Goal: Complete application form: Complete application form

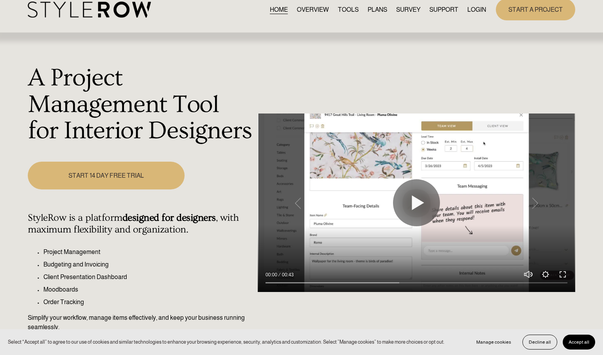
scroll to position [12, 0]
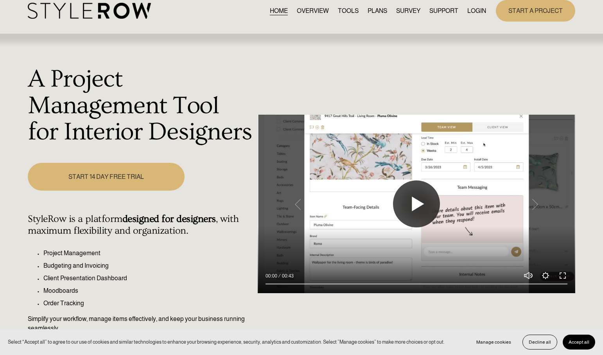
click at [401, 201] on button "Play" at bounding box center [416, 203] width 47 height 47
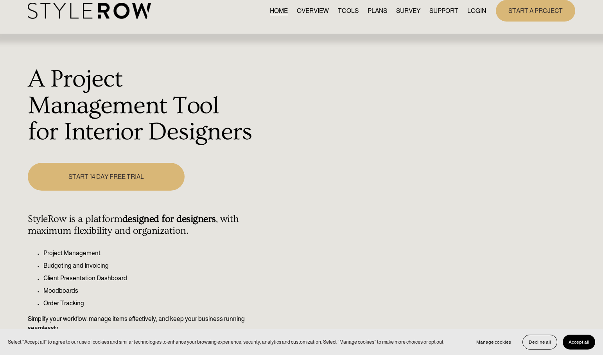
type input "100"
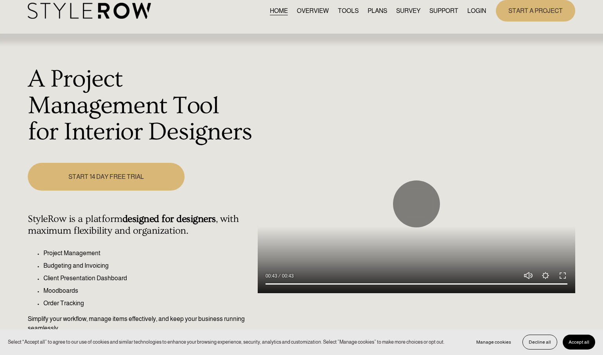
click at [368, 8] on link "PLANS" at bounding box center [378, 10] width 20 height 11
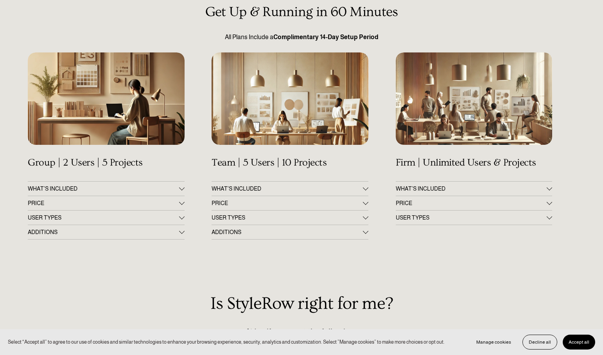
scroll to position [86, 0]
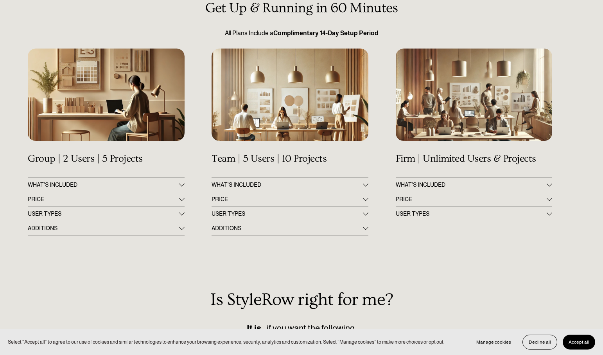
click at [153, 183] on span "WHAT'S INCLUDED" at bounding box center [103, 184] width 151 height 6
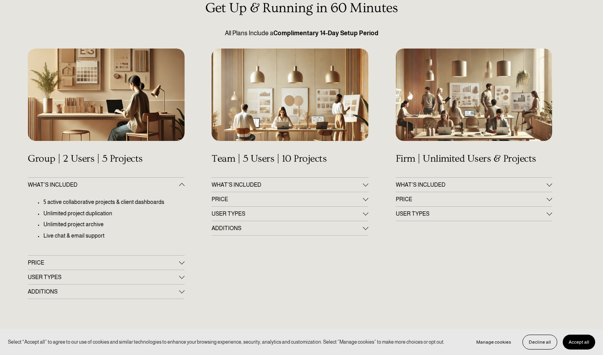
click at [157, 183] on span "WHAT'S INCLUDED" at bounding box center [103, 184] width 151 height 6
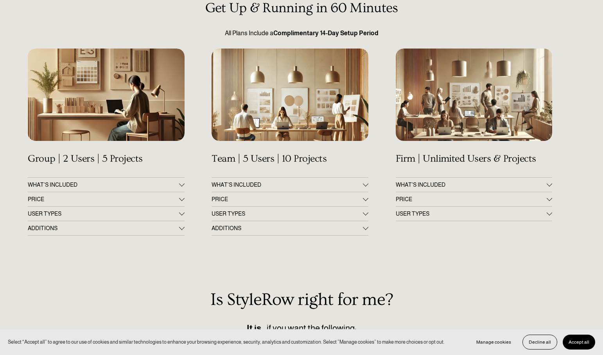
click at [135, 195] on button "PRICE" at bounding box center [106, 199] width 156 height 14
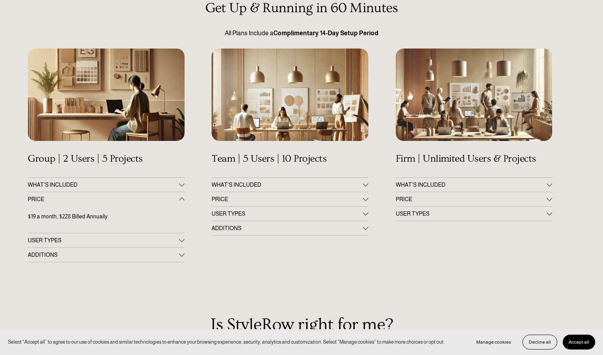
click at [129, 198] on span "PRICE" at bounding box center [103, 199] width 151 height 6
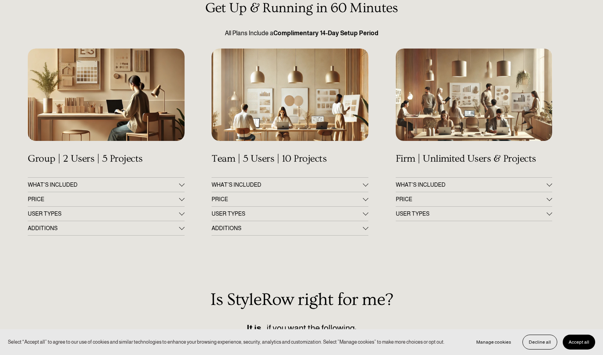
click at [115, 215] on span "USER TYPES" at bounding box center [103, 213] width 151 height 6
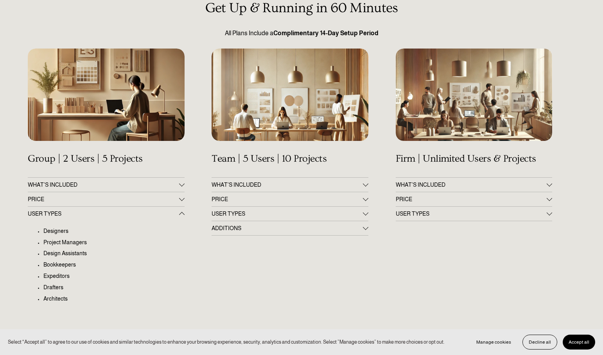
click at [112, 209] on button "USER TYPES" at bounding box center [106, 213] width 156 height 14
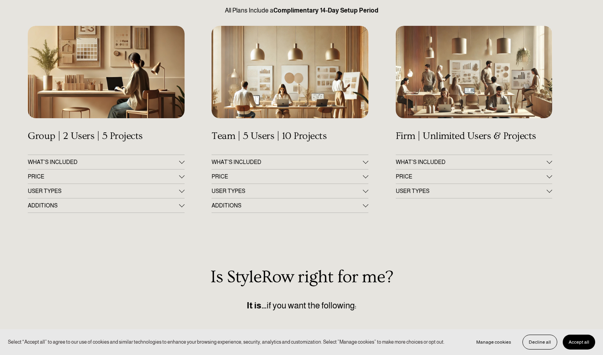
scroll to position [111, 0]
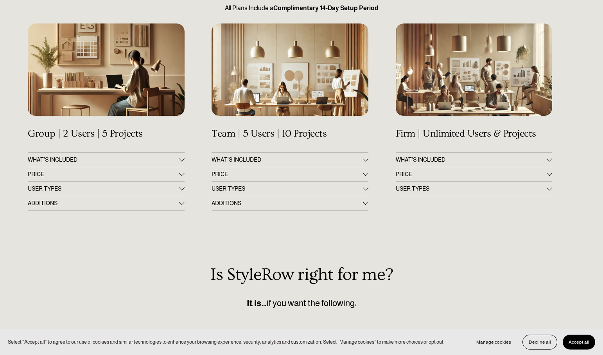
click at [106, 187] on span "USER TYPES" at bounding box center [103, 188] width 151 height 6
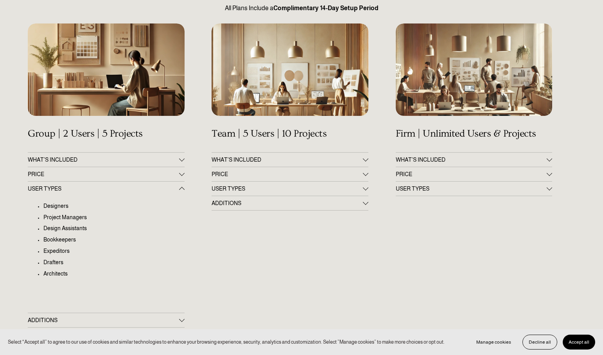
click at [96, 190] on span "USER TYPES" at bounding box center [103, 188] width 151 height 6
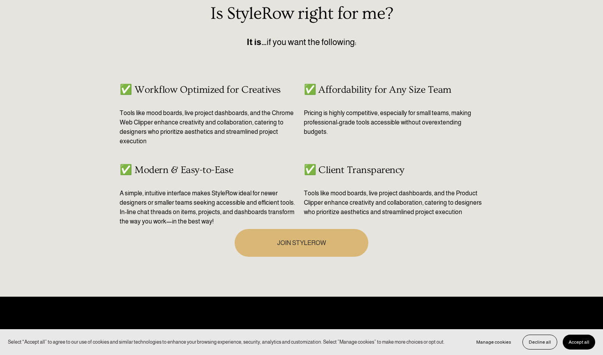
scroll to position [380, 0]
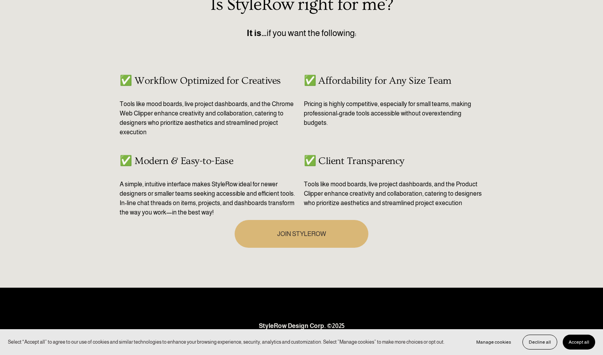
click at [342, 113] on p "Pricing is highly competitive, especially for small teams, making professional-…" at bounding box center [393, 113] width 179 height 28
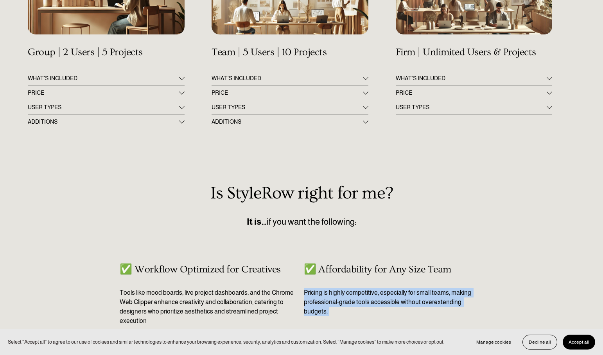
scroll to position [186, 0]
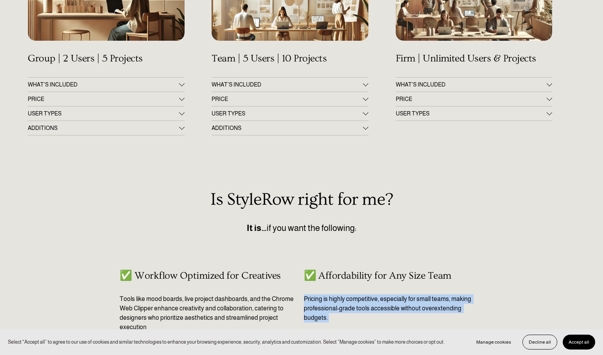
click at [292, 97] on span "PRICE" at bounding box center [287, 99] width 151 height 6
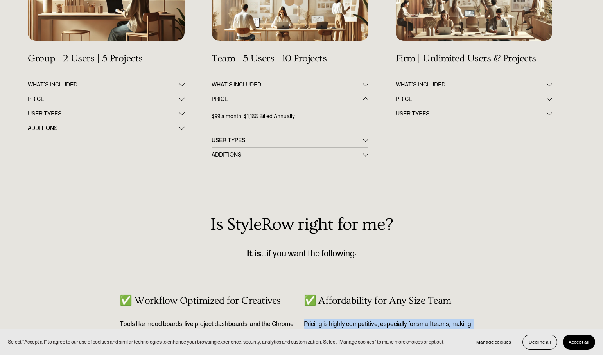
click at [440, 95] on button "PRICE" at bounding box center [474, 99] width 156 height 14
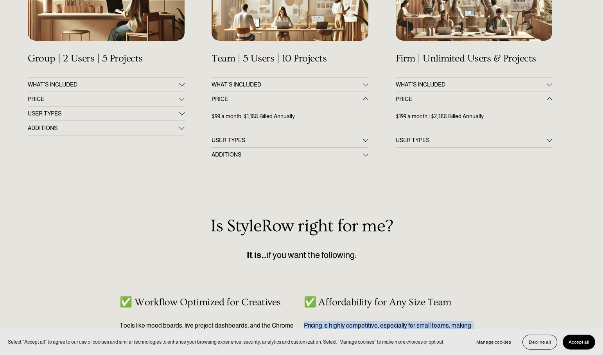
click at [404, 96] on span "PRICE" at bounding box center [471, 99] width 151 height 6
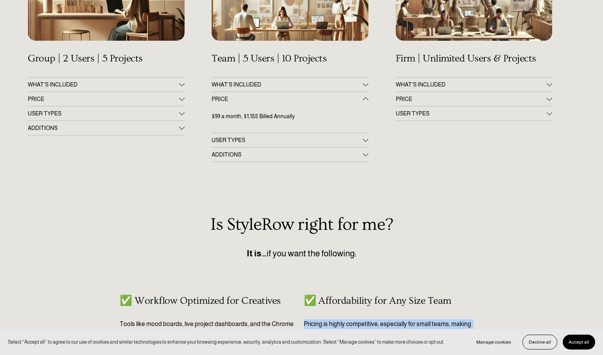
click at [405, 112] on span "USER TYPES" at bounding box center [471, 113] width 151 height 6
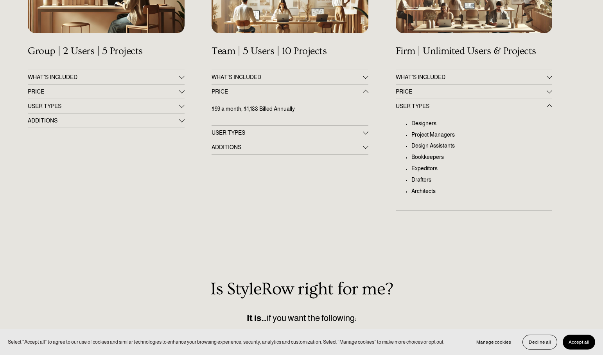
scroll to position [196, 0]
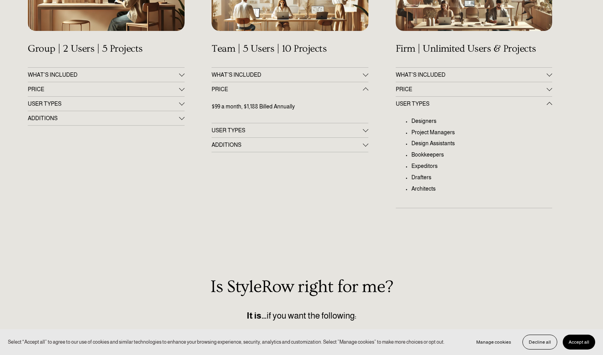
click at [172, 117] on span "ADDITIONS" at bounding box center [103, 118] width 151 height 6
click at [170, 106] on span "USER TYPES" at bounding box center [103, 103] width 151 height 6
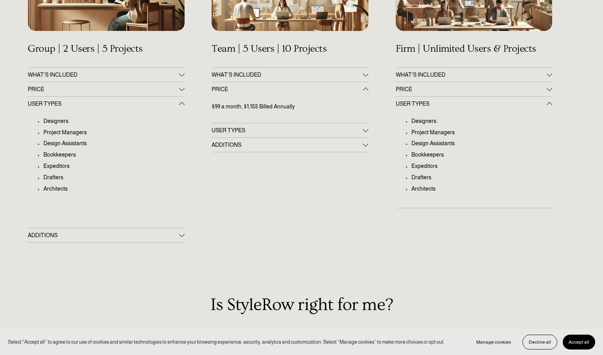
click at [230, 129] on span "USER TYPES" at bounding box center [287, 130] width 151 height 6
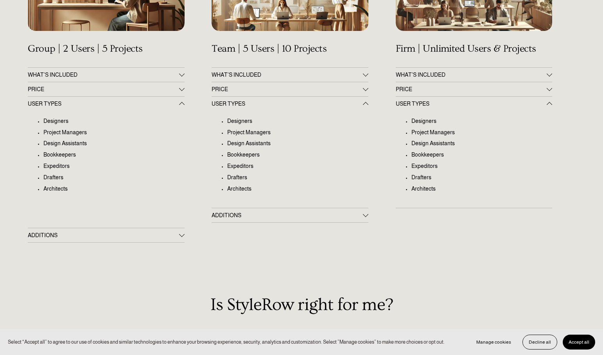
click at [157, 236] on span "ADDITIONS" at bounding box center [103, 235] width 151 height 6
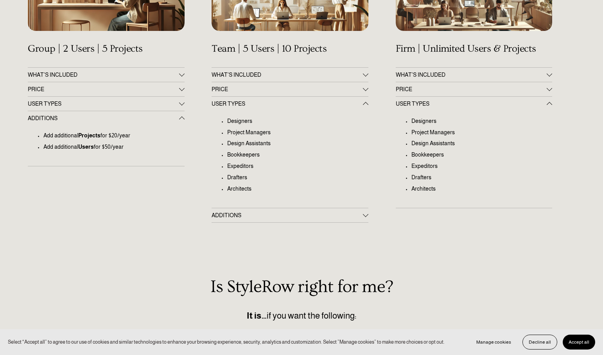
click at [242, 213] on span "ADDITIONS" at bounding box center [287, 215] width 151 height 6
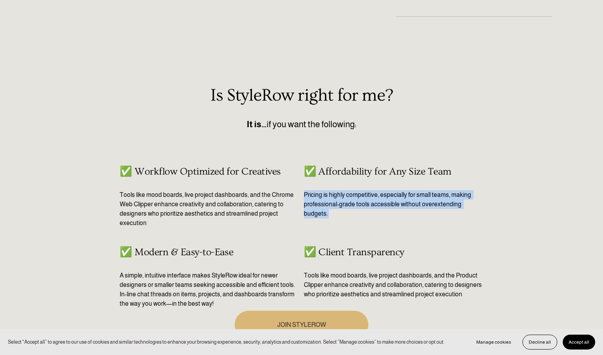
scroll to position [550, 0]
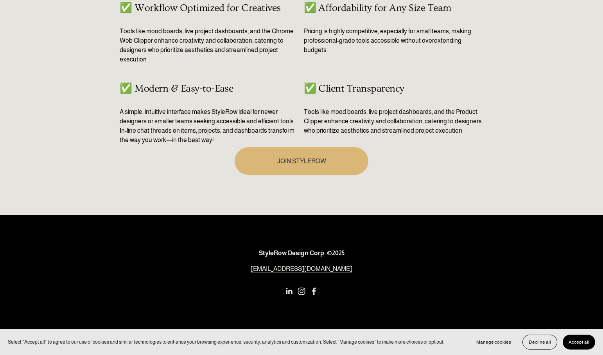
click at [330, 115] on p "Tools like mood boards, live project dashboards, and the Product Clipper enhanc…" at bounding box center [393, 121] width 179 height 28
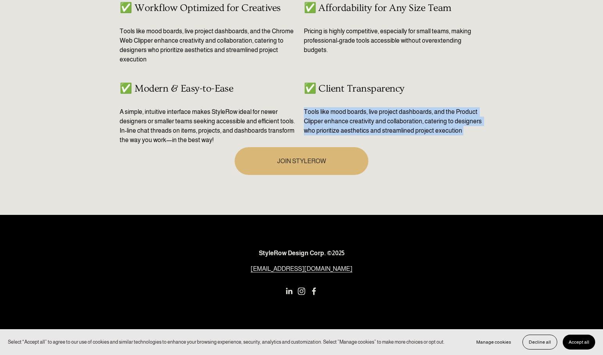
click at [330, 115] on p "Tools like mood boards, live project dashboards, and the Product Clipper enhanc…" at bounding box center [393, 121] width 179 height 28
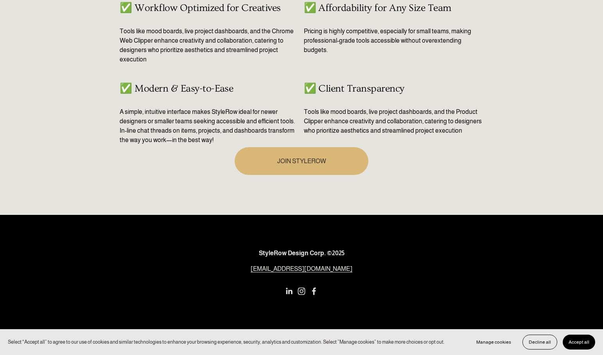
click at [413, 138] on div "✅ Client Transparency Tools like mood boards, live project dashboards, and the …" at bounding box center [393, 121] width 179 height 76
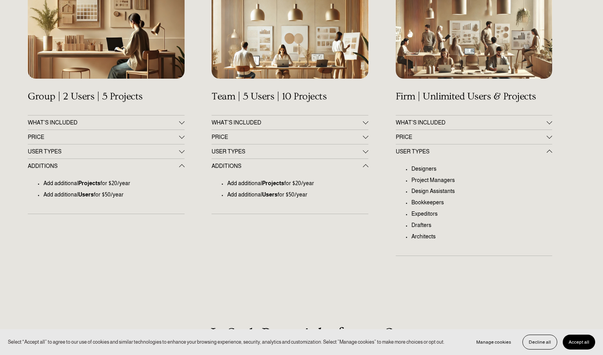
scroll to position [144, 0]
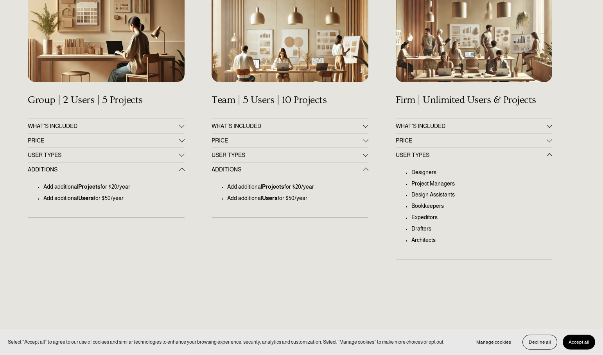
click at [124, 151] on button "USER TYPES" at bounding box center [106, 155] width 156 height 14
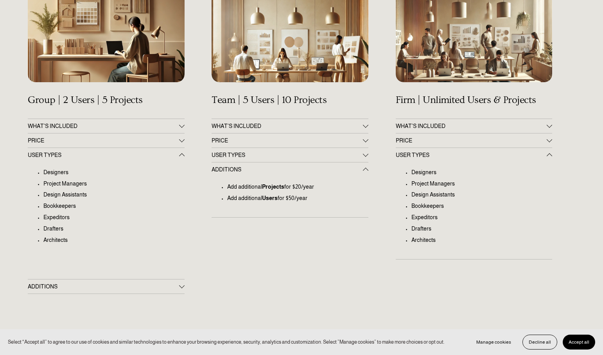
click at [170, 156] on span "USER TYPES" at bounding box center [103, 155] width 151 height 6
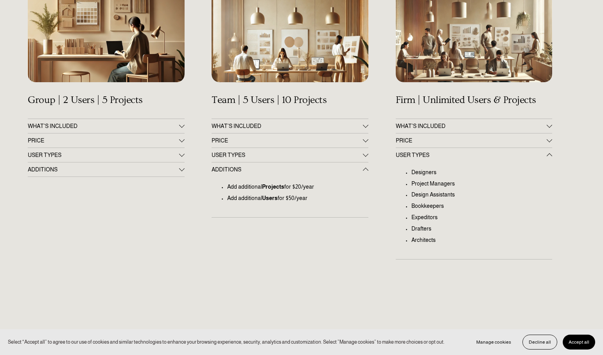
scroll to position [0, 0]
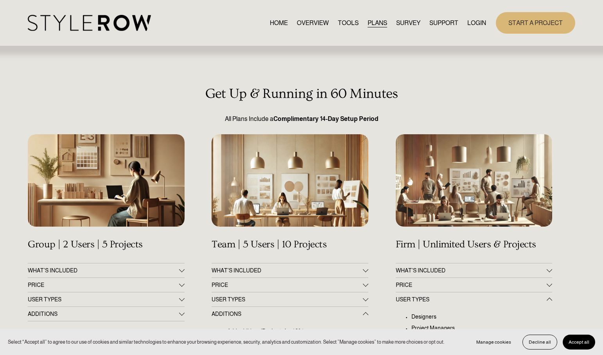
click at [315, 22] on link "OVERVIEW" at bounding box center [313, 23] width 32 height 11
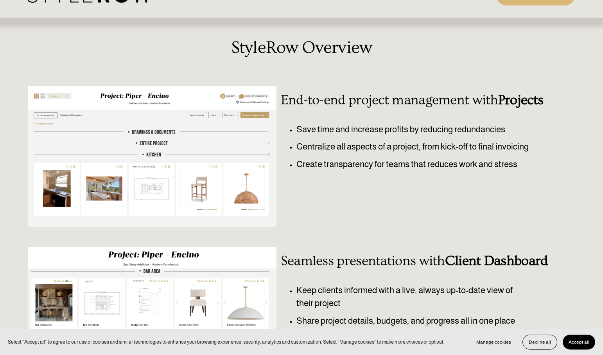
scroll to position [29, 0]
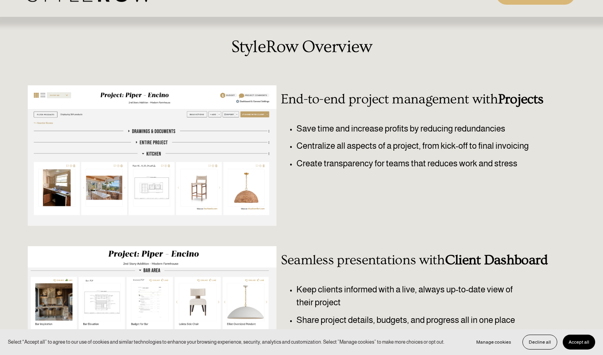
click at [301, 129] on p "Save time and increase profits by reducing redundancies" at bounding box center [424, 128] width 256 height 13
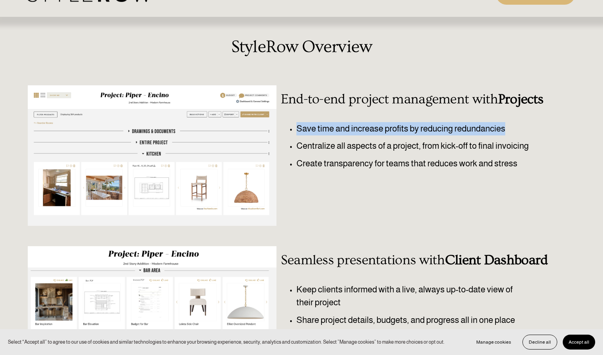
drag, startPoint x: 301, startPoint y: 129, endPoint x: 476, endPoint y: 127, distance: 175.2
click at [476, 127] on p "Save time and increase profits by reducing redundancies" at bounding box center [424, 128] width 256 height 13
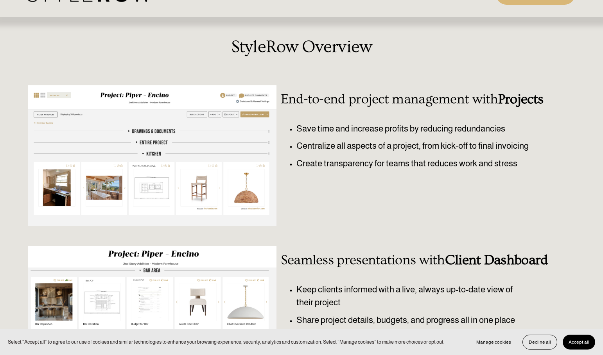
click at [405, 144] on p "Centralize all aspects of a project, from kick-off to final invoicing" at bounding box center [424, 145] width 256 height 13
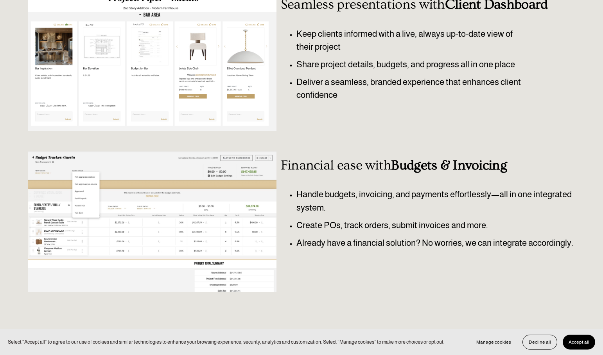
scroll to position [285, 0]
click at [309, 192] on p "Handle budgets, invoicing, and payments effortlessly—all in one integrated syst…" at bounding box center [435, 200] width 279 height 26
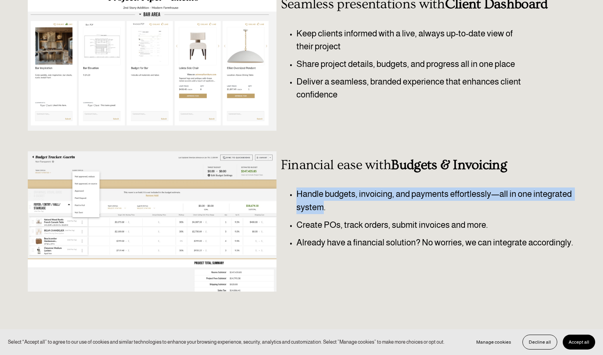
drag, startPoint x: 309, startPoint y: 192, endPoint x: 313, endPoint y: 212, distance: 21.1
click at [313, 212] on p "Handle budgets, invoicing, and payments effortlessly—all in one integrated syst…" at bounding box center [435, 200] width 279 height 26
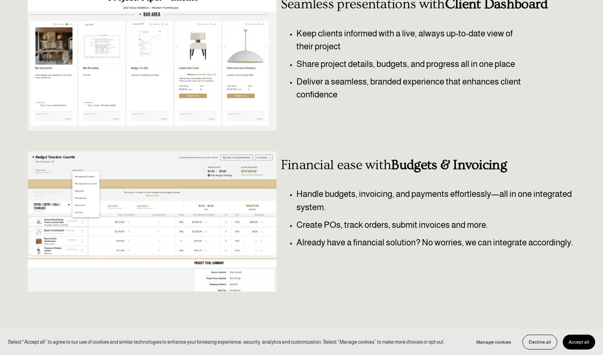
click at [335, 219] on p "Create POs, track orders, submit invoices and more." at bounding box center [435, 224] width 279 height 13
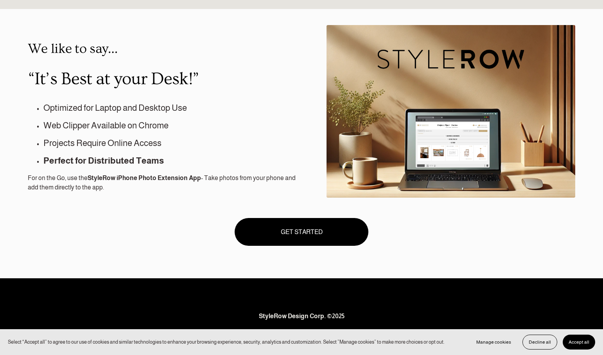
scroll to position [623, 0]
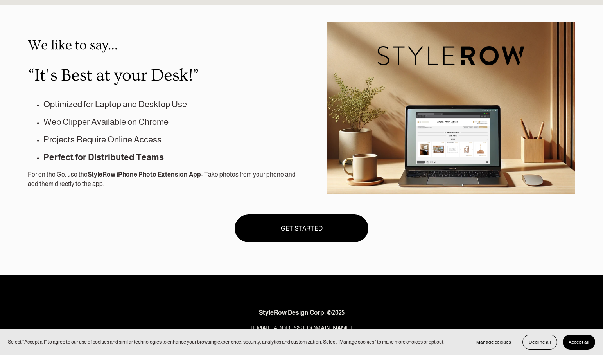
click at [94, 175] on strong "StyleRow iPhone Photo Extension App" at bounding box center [144, 174] width 113 height 7
drag, startPoint x: 94, startPoint y: 175, endPoint x: 181, endPoint y: 172, distance: 86.9
click at [181, 172] on strong "StyleRow iPhone Photo Extension App" at bounding box center [144, 174] width 113 height 7
click at [176, 210] on div "We like to say… “It’s Best at your Desk!” Optimized for Laptop and Desktop Use …" at bounding box center [301, 139] width 603 height 269
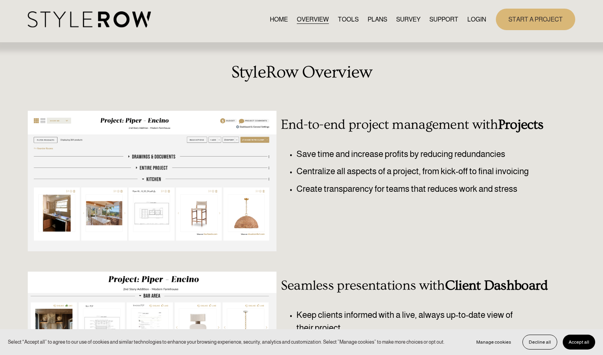
scroll to position [0, 0]
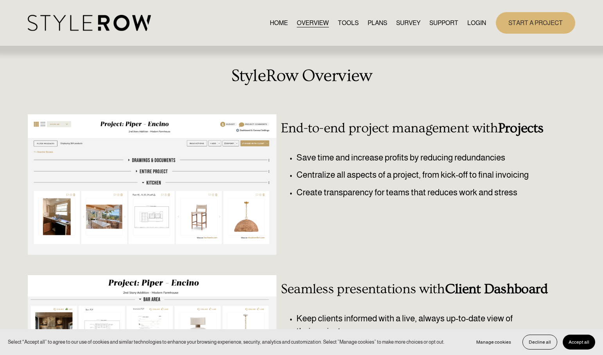
click at [400, 23] on link "SURVEY" at bounding box center [408, 23] width 24 height 11
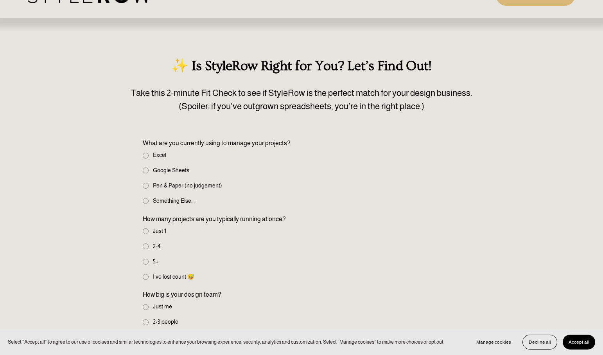
scroll to position [24, 0]
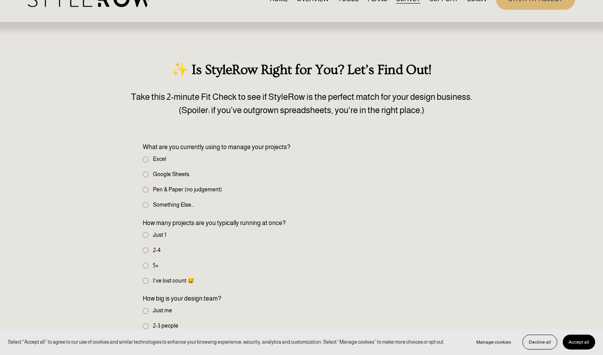
click at [168, 92] on p "Take this 2-minute Fit Check to see if StyleRow is the perfect match for your d…" at bounding box center [301, 103] width 547 height 26
click at [255, 113] on p "Take this 2-minute Fit Check to see if StyleRow is the perfect match for your d…" at bounding box center [301, 103] width 547 height 26
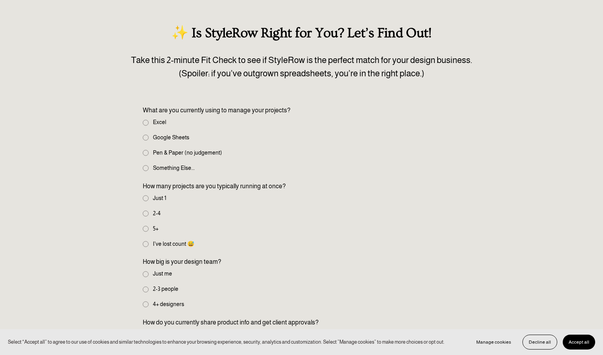
scroll to position [61, 0]
click at [145, 136] on input "Google Sheets" at bounding box center [146, 137] width 6 height 6
radio input "true"
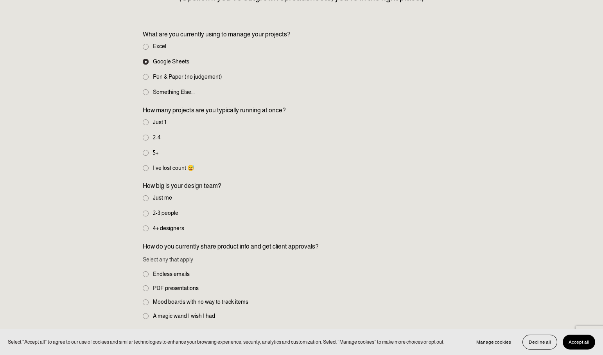
scroll to position [142, 0]
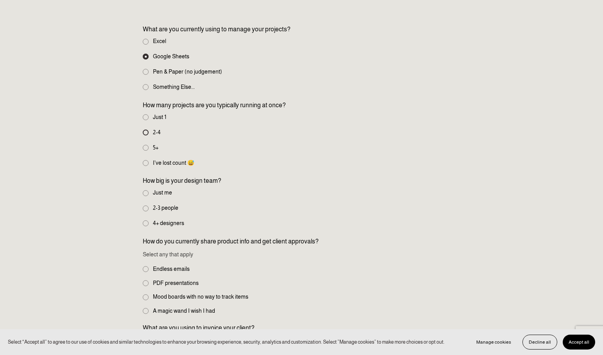
click at [145, 132] on input "2-4" at bounding box center [146, 132] width 6 height 6
radio input "true"
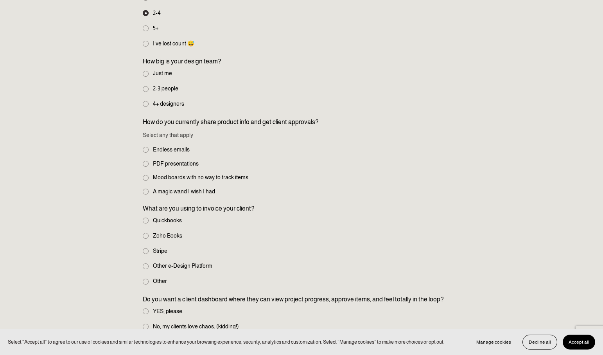
scroll to position [261, 0]
